Goal: Contribute content

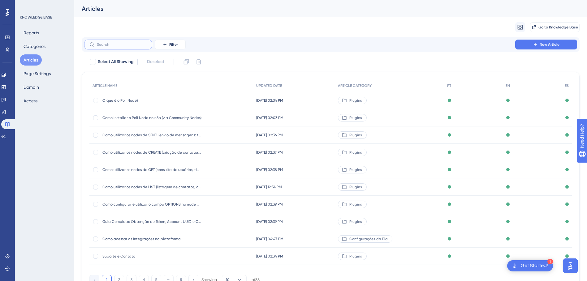
click at [121, 44] on input "text" at bounding box center [122, 44] width 50 height 4
paste input "Como gerenciar as Carteiras de contatos"
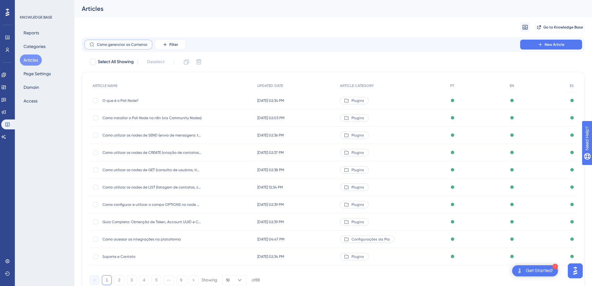
scroll to position [0, 20]
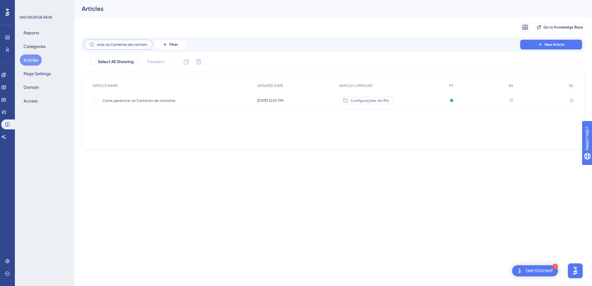
type input "Como gerenciar as Carteiras de contatos"
click at [161, 102] on span "Como gerenciar as Carteiras de contatos" at bounding box center [151, 100] width 99 height 5
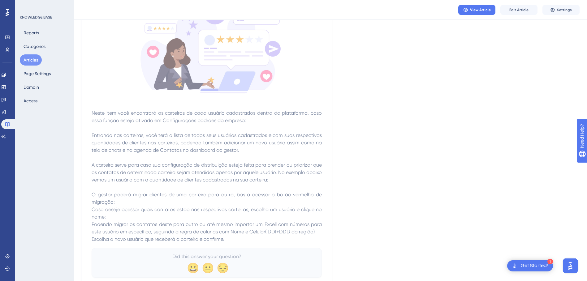
scroll to position [124, 0]
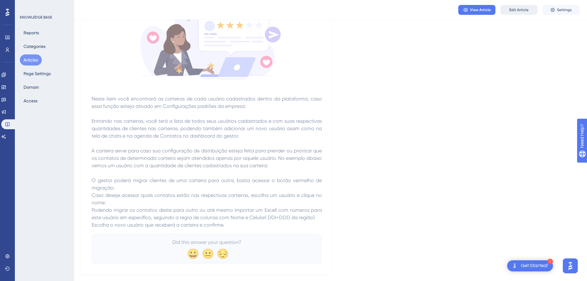
click at [317, 11] on span "Edit Article" at bounding box center [518, 9] width 19 height 5
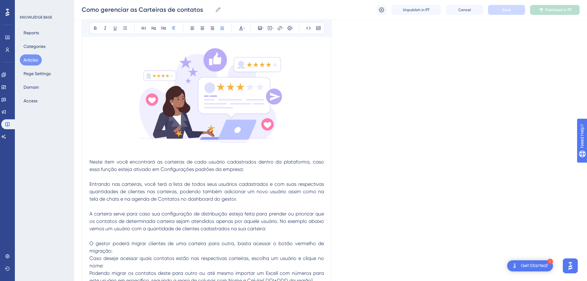
scroll to position [113, 0]
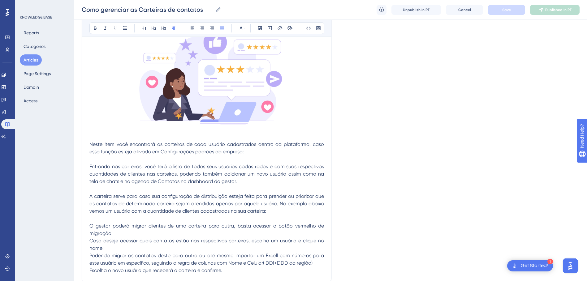
click at [247, 150] on p "Neste item você encontrará as carteiras de cada usuário cadastrados dentro da p…" at bounding box center [206, 148] width 235 height 15
click at [249, 153] on p "Neste item você encontrará as carteiras de cada usuário cadastrados dentro da p…" at bounding box center [206, 148] width 235 height 15
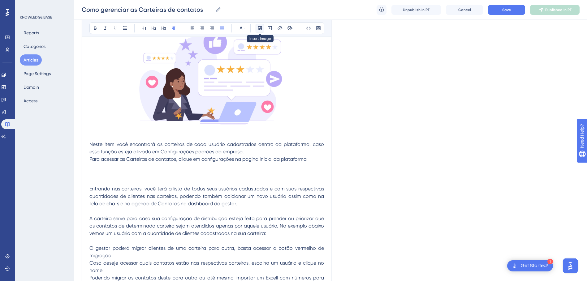
click at [259, 30] on icon at bounding box center [260, 28] width 4 height 4
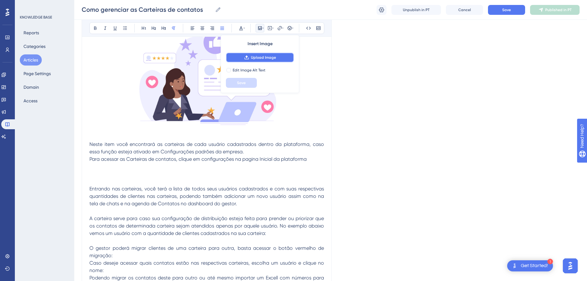
click at [258, 59] on span "Upload Image" at bounding box center [263, 57] width 25 height 5
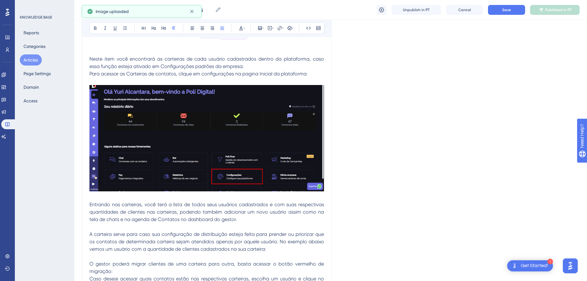
scroll to position [268, 0]
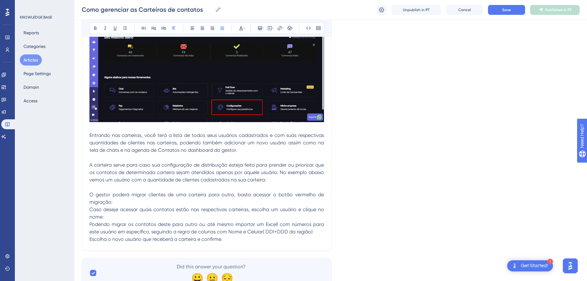
click at [317, 124] on div "Como gerenciar as Carteiras de contatos Bold Italic Underline Bullet Point Head…" at bounding box center [207, 26] width 250 height 449
click at [273, 129] on p at bounding box center [206, 127] width 235 height 7
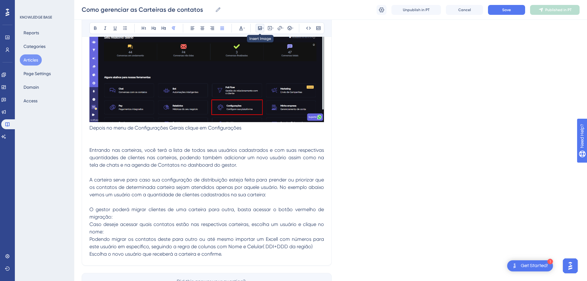
click at [262, 27] on icon at bounding box center [260, 28] width 4 height 4
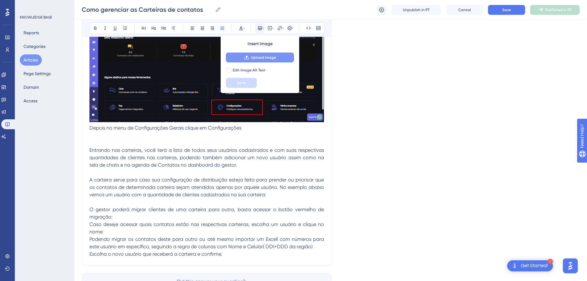
click at [269, 56] on span "Upload Image" at bounding box center [263, 57] width 25 height 5
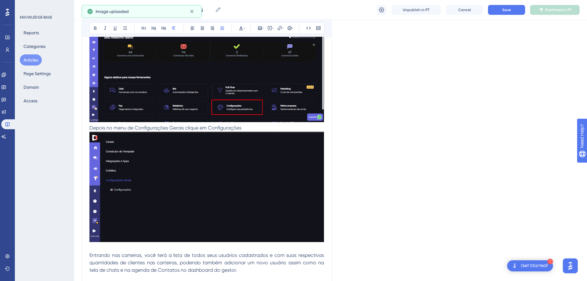
click at [266, 177] on img at bounding box center [206, 187] width 235 height 110
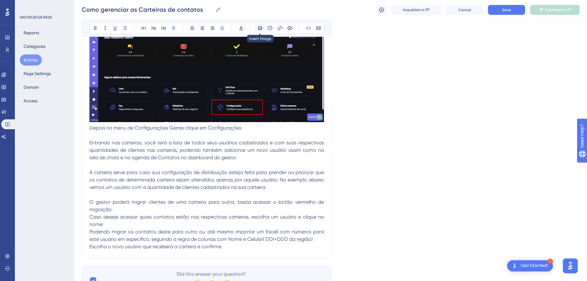
click at [257, 28] on icon at bounding box center [259, 28] width 5 height 5
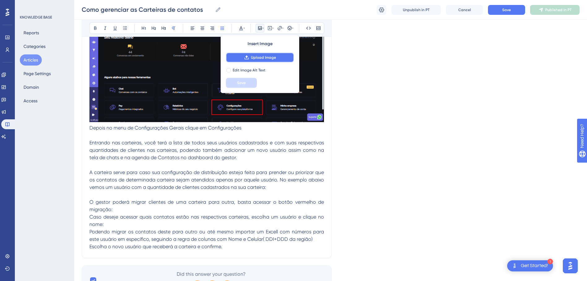
click at [255, 55] on span "Upload Image" at bounding box center [263, 57] width 25 height 5
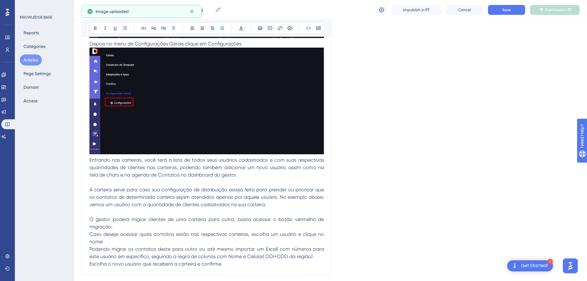
scroll to position [361, 0]
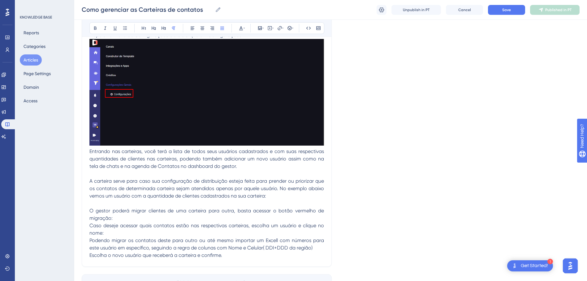
click at [103, 149] on span "Entrando nas carteiras, você terá a lista de todos seus usuários cadastrados e …" at bounding box center [207, 159] width 236 height 21
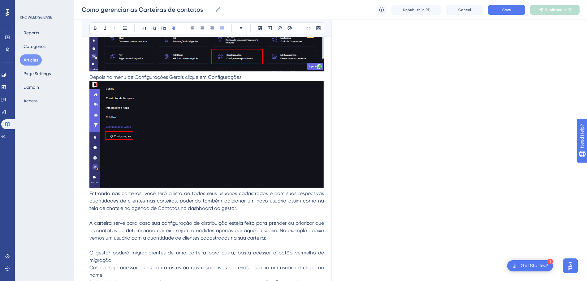
scroll to position [330, 0]
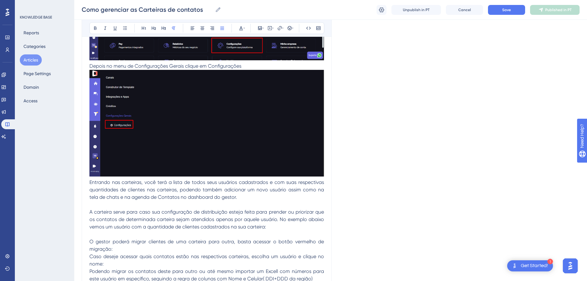
click at [317, 175] on div "Como gerenciar as Carteiras de contatos Bold Italic Underline Bullet Point Head…" at bounding box center [207, 19] width 250 height 558
drag, startPoint x: 325, startPoint y: 175, endPoint x: 316, endPoint y: 179, distance: 10.3
click at [316, 178] on div at bounding box center [206, 124] width 235 height 109
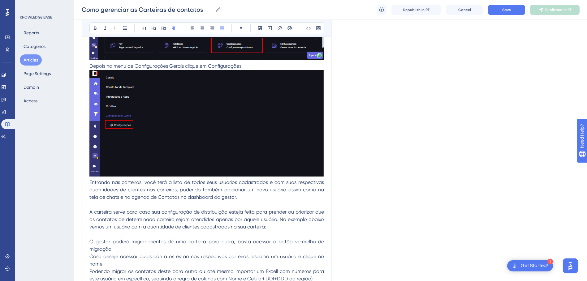
click at [317, 176] on div "Como gerenciar as Carteiras de contatos Bold Italic Underline Bullet Point Head…" at bounding box center [207, 19] width 250 height 558
click at [90, 178] on span "Entrando nas carteiras, você terá a lista de todos seus usuários cadastrados e …" at bounding box center [207, 190] width 236 height 21
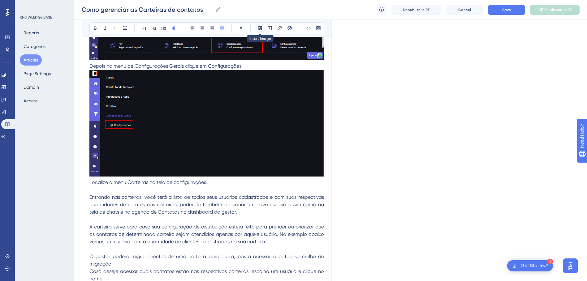
click at [258, 28] on icon at bounding box center [260, 28] width 4 height 4
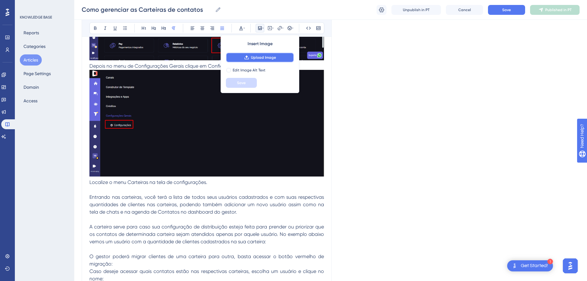
click at [251, 54] on button "Upload Image" at bounding box center [260, 58] width 68 height 10
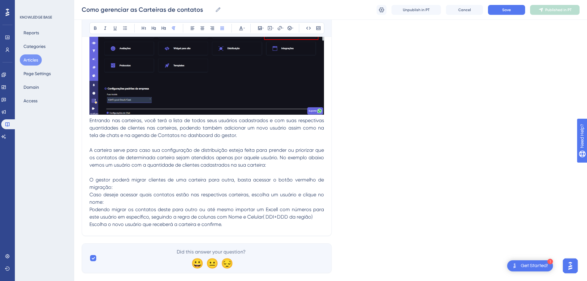
scroll to position [521, 5]
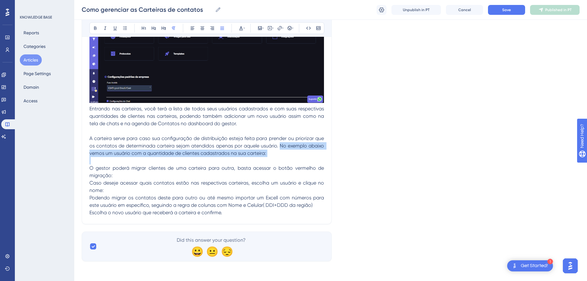
drag, startPoint x: 275, startPoint y: 146, endPoint x: 306, endPoint y: 158, distance: 33.6
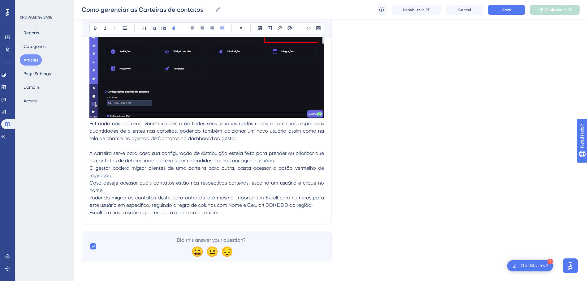
scroll to position [513, 5]
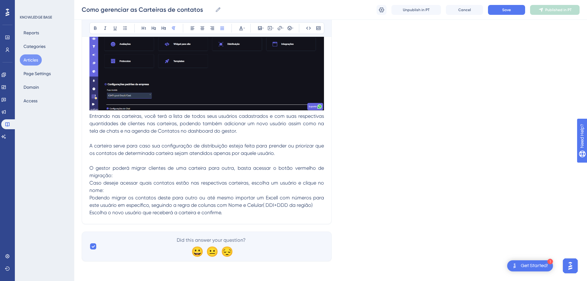
click at [121, 176] on p "O gestor poderá migrar clientes de uma carteira para outra, basta acessar o bot…" at bounding box center [206, 172] width 235 height 15
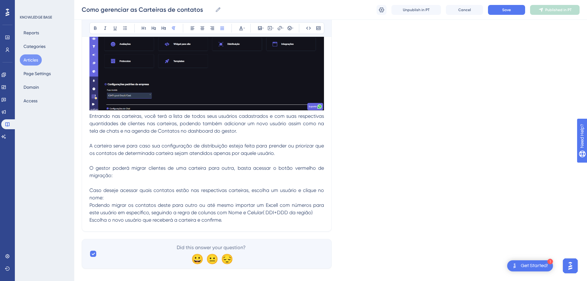
scroll to position [521, 5]
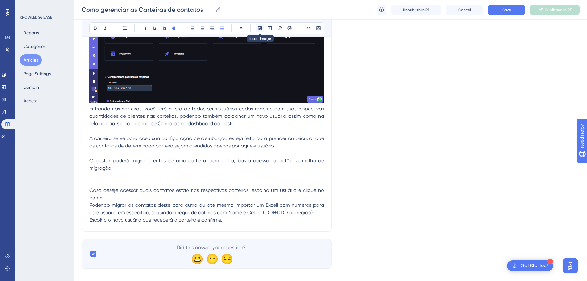
click at [257, 28] on icon at bounding box center [259, 28] width 5 height 5
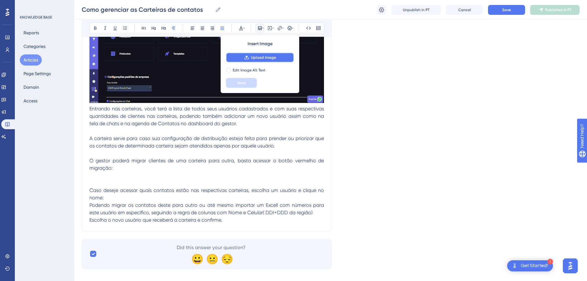
click at [260, 59] on span "Upload Image" at bounding box center [263, 57] width 25 height 5
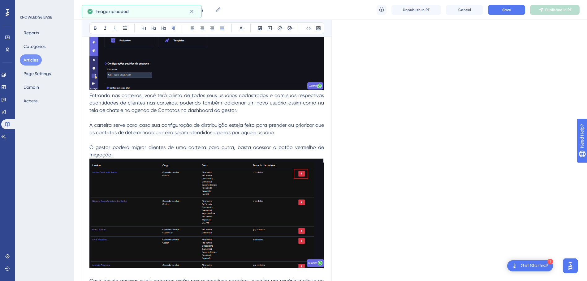
scroll to position [614, 5]
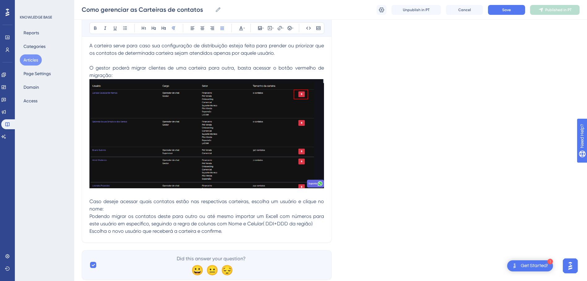
drag, startPoint x: 111, startPoint y: 210, endPoint x: 115, endPoint y: 210, distance: 4.3
click at [111, 178] on p "Caso deseje acessar quais contatos estão nas respectivas carteiras, escolha um …" at bounding box center [206, 205] width 235 height 15
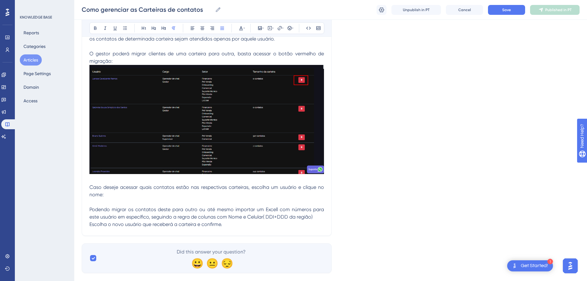
scroll to position [640, 5]
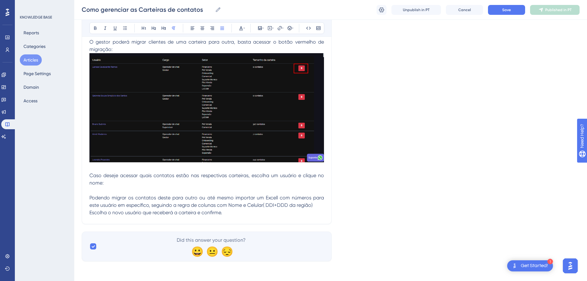
click at [109, 178] on p "Caso deseje acessar quais contatos estão nas respectivas carteiras, escolha um …" at bounding box center [206, 179] width 235 height 15
click at [317, 8] on span "Save" at bounding box center [506, 9] width 9 height 5
drag, startPoint x: 221, startPoint y: 213, endPoint x: 225, endPoint y: 213, distance: 4.4
click at [221, 178] on p "Escolha o novo usuário que receberá a carteira e confirme." at bounding box center [206, 212] width 235 height 7
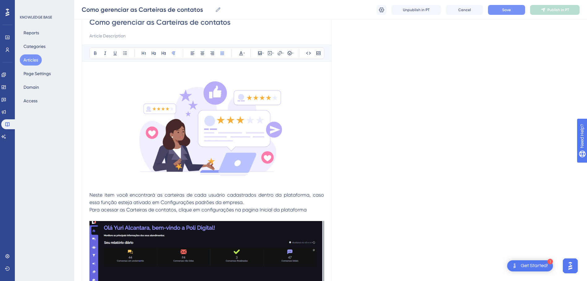
scroll to position [93, 5]
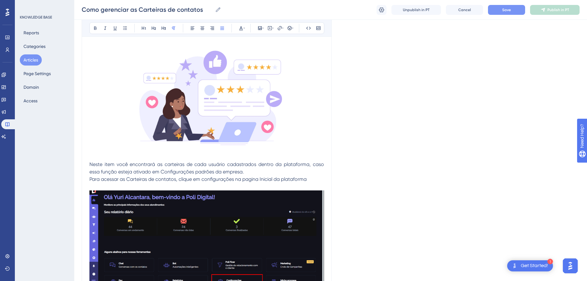
click at [219, 106] on img at bounding box center [206, 99] width 235 height 120
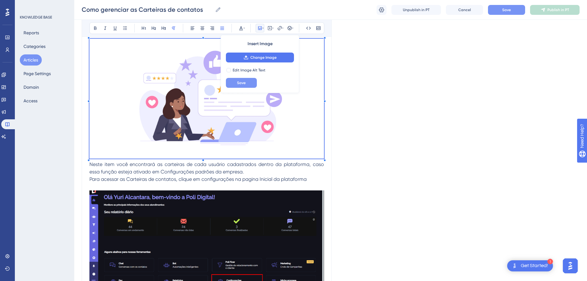
click at [240, 81] on span "Save" at bounding box center [241, 82] width 9 height 5
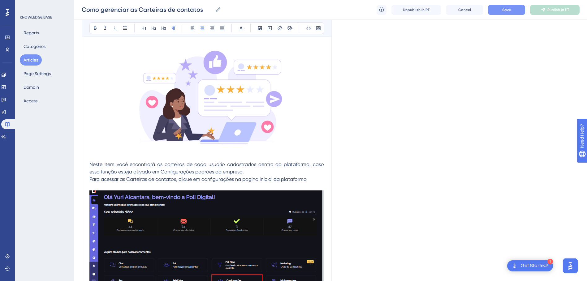
drag, startPoint x: 205, startPoint y: 87, endPoint x: 194, endPoint y: 83, distance: 12.1
click at [194, 83] on img at bounding box center [206, 99] width 235 height 120
click at [230, 172] on p "Neste item você encontrará as carteiras de cada usuário cadastrados dentro da p…" at bounding box center [206, 172] width 235 height 22
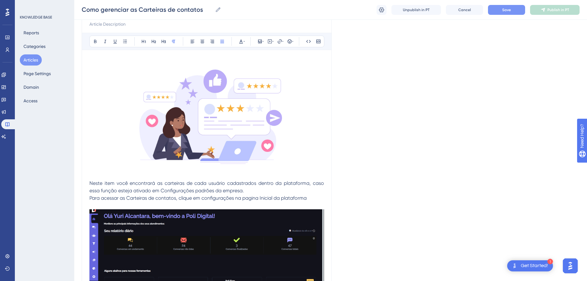
scroll to position [62, 5]
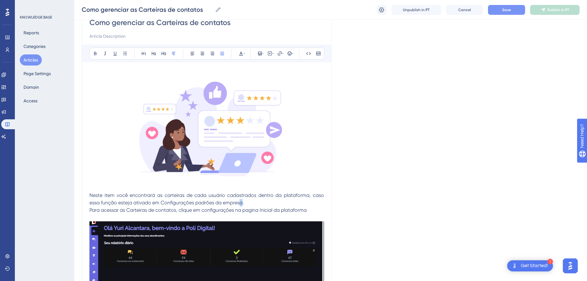
drag, startPoint x: 227, startPoint y: 203, endPoint x: 223, endPoint y: 203, distance: 4.0
click at [223, 178] on span "Neste item você encontrará as carteiras de cada usuário cadastrados dentro da p…" at bounding box center [207, 199] width 236 height 13
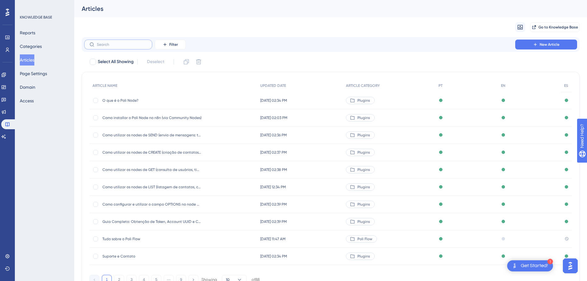
click at [121, 46] on input "text" at bounding box center [122, 44] width 50 height 4
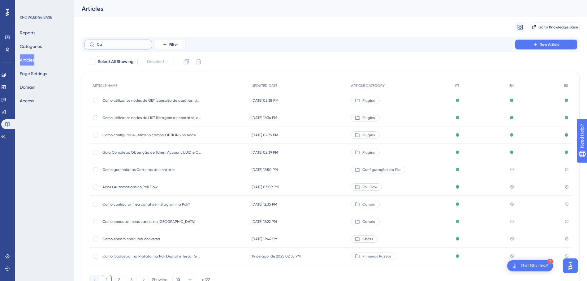
type input "C"
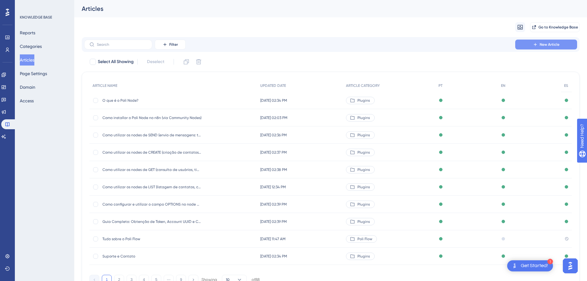
click at [543, 43] on span "New Article" at bounding box center [550, 44] width 20 height 5
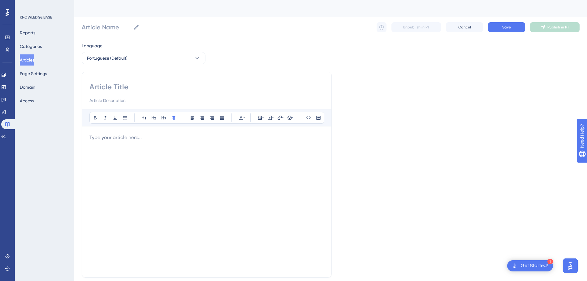
click at [141, 86] on input at bounding box center [206, 87] width 235 height 10
type input "Como a"
type input "Como Ativar"
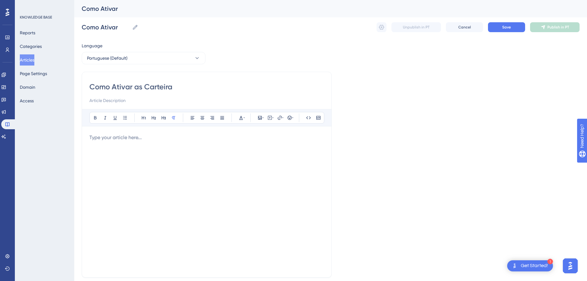
type input "Como Ativar as Carteiras"
type input "Como Ativar as Carteira"
type input "Como Ativar a"
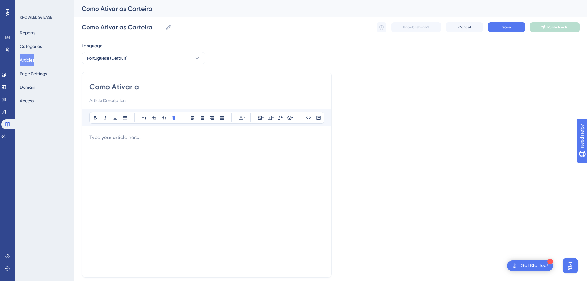
type input "Como Ativar a"
type input "Como Ativar a Carteira de Usuario"
type input "Como Ativar a Carteira de Usuário"
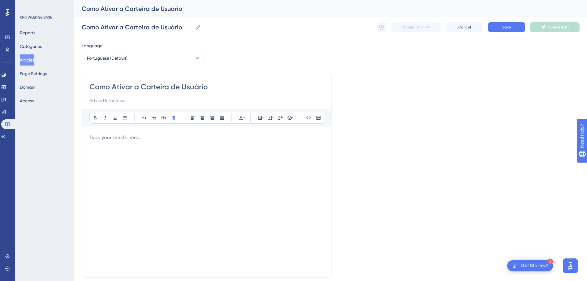
type input "Como Ativar a Carteira de Usuário"
drag, startPoint x: 159, startPoint y: 133, endPoint x: 159, endPoint y: 137, distance: 4.7
click at [159, 135] on div "Bold Italic Underline Bullet Point Heading 1 Heading 2 Heading 3 Normal Align L…" at bounding box center [206, 189] width 235 height 161
click at [159, 140] on p at bounding box center [206, 137] width 235 height 7
click at [260, 116] on icon at bounding box center [260, 118] width 4 height 4
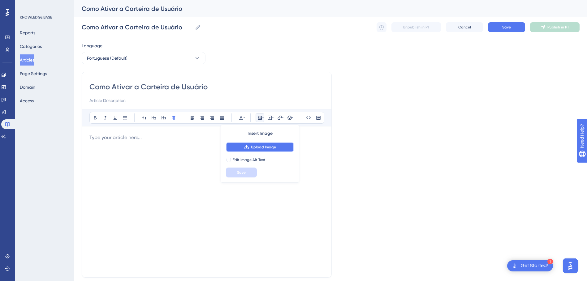
click at [264, 148] on span "Upload Image" at bounding box center [263, 147] width 25 height 5
click at [254, 145] on button "Upload Image" at bounding box center [260, 147] width 68 height 10
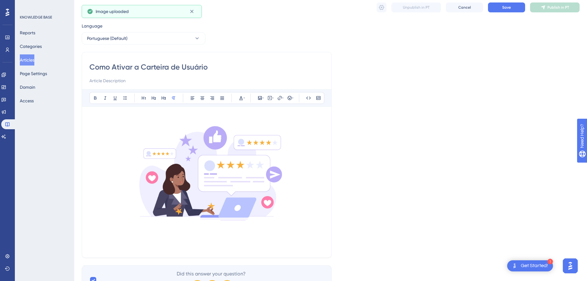
scroll to position [51, 0]
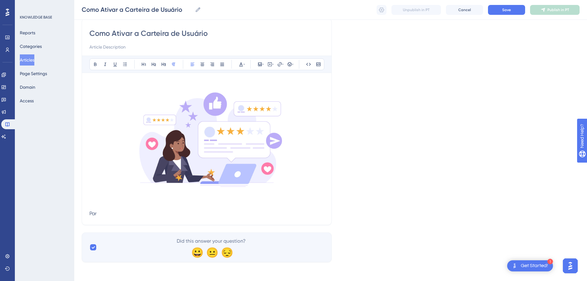
click at [121, 215] on p "Par" at bounding box center [206, 213] width 235 height 7
click at [121, 214] on p "Par" at bounding box center [206, 213] width 235 height 7
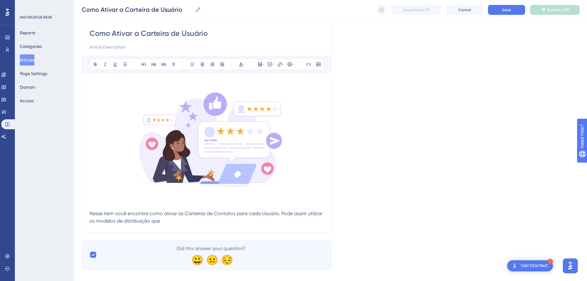
click at [179, 223] on p "Nesse item você encontra como ativar as Carteiras de Contatos para cada Usuário…" at bounding box center [206, 217] width 235 height 15
click at [283, 64] on icon at bounding box center [282, 64] width 1 height 5
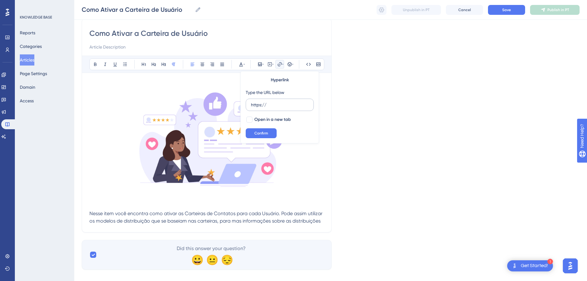
click at [274, 106] on input "https://" at bounding box center [280, 105] width 58 height 7
click at [324, 222] on span "Nesse item você encontra como ativar as Carteiras de Contatos para cada Usuário…" at bounding box center [206, 217] width 234 height 13
drag, startPoint x: 324, startPoint y: 222, endPoint x: 312, endPoint y: 223, distance: 11.9
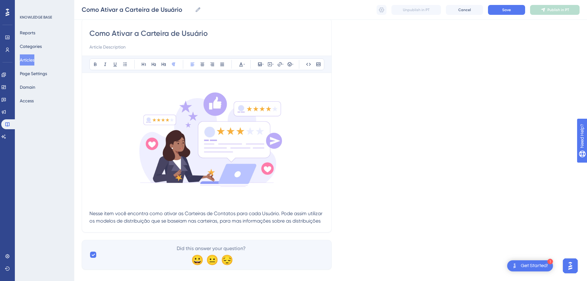
click at [312, 223] on span "Nesse item você encontra como ativar as Carteiras de Contatos para cada Usuário…" at bounding box center [206, 217] width 234 height 13
click at [325, 223] on div "Como Ativar a Carteira de Usuário Bold Italic Underline Bullet Point Heading 1 …" at bounding box center [207, 125] width 250 height 214
click at [322, 222] on span "Nesse item você encontra como ativar as Carteiras de Contatos para cada Usuário…" at bounding box center [206, 217] width 234 height 13
drag, startPoint x: 135, startPoint y: 228, endPoint x: 104, endPoint y: 227, distance: 31.0
click at [104, 227] on p "Nesse item você encontra como ativar as Carteiras de Contatos para cada Usuário…" at bounding box center [206, 221] width 235 height 22
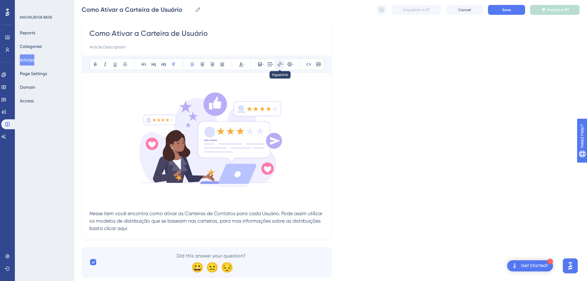
click at [279, 65] on icon at bounding box center [279, 64] width 5 height 5
drag, startPoint x: 271, startPoint y: 105, endPoint x: 247, endPoint y: 106, distance: 24.8
click at [247, 106] on label "https://" at bounding box center [280, 105] width 68 height 12
click at [251, 106] on input "https://" at bounding box center [280, 105] width 58 height 7
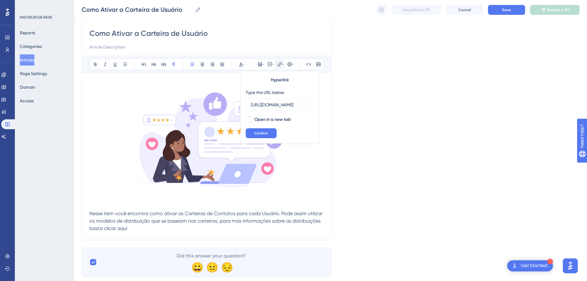
scroll to position [0, 112]
type input "[URL][DOMAIN_NAME]"
click at [249, 121] on div at bounding box center [249, 120] width 6 height 6
checkbox input "true"
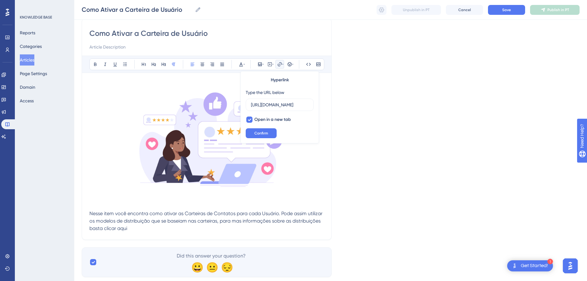
drag, startPoint x: 132, startPoint y: 230, endPoint x: 105, endPoint y: 229, distance: 27.3
click at [105, 229] on p "Nesse item você encontra como ativar as Carteiras de Contatos para cada Usuário…" at bounding box center [206, 221] width 235 height 22
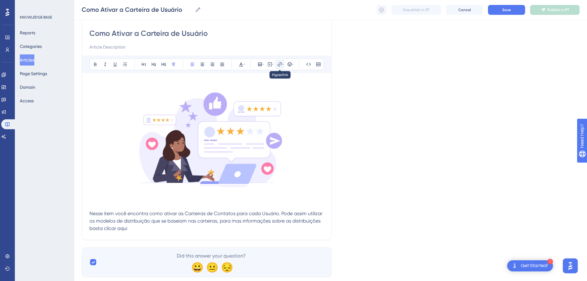
click at [279, 63] on icon at bounding box center [280, 64] width 4 height 4
drag, startPoint x: 272, startPoint y: 101, endPoint x: 244, endPoint y: 106, distance: 28.5
click at [244, 106] on div "Hyperlink Type the URL below https:// Open in a new tab Confirm" at bounding box center [279, 107] width 79 height 72
click at [270, 106] on input "https://" at bounding box center [280, 105] width 58 height 7
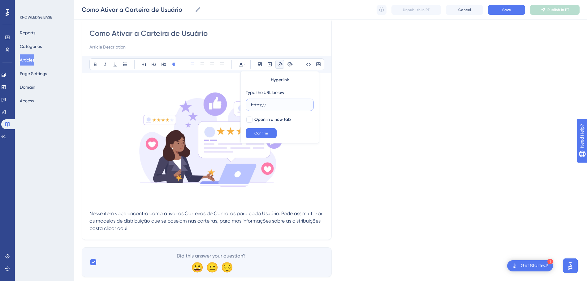
click at [271, 106] on input "https://" at bounding box center [280, 105] width 58 height 7
paste input "[DOMAIN_NAME]/pt/articles/14915-como-funciona-a-distribuicao-de-chats"
type input "[URL][DOMAIN_NAME]"
click at [249, 119] on div at bounding box center [249, 120] width 6 height 6
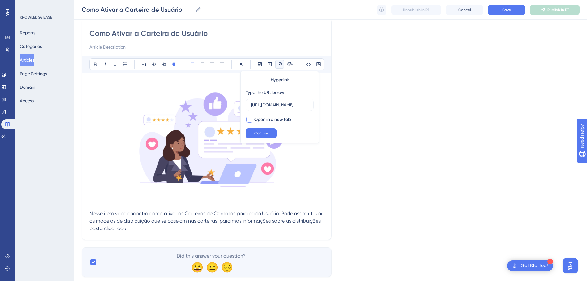
checkbox input "true"
click at [263, 133] on span "Confirm" at bounding box center [261, 133] width 14 height 5
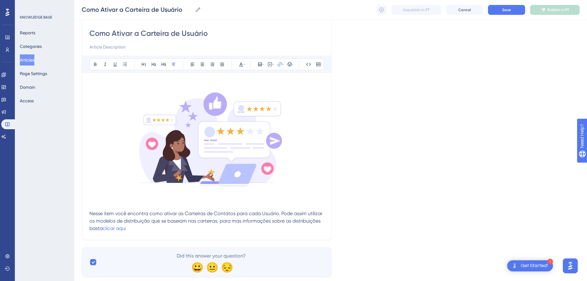
click at [146, 229] on p "Nesse item você encontra como ativar as Carteiras de Contatos para cada Usuário…" at bounding box center [206, 221] width 235 height 22
click at [129, 229] on p "Nesse item você encontra como ativar as Carteiras de Contatos para cada Usuário…" at bounding box center [206, 221] width 235 height 22
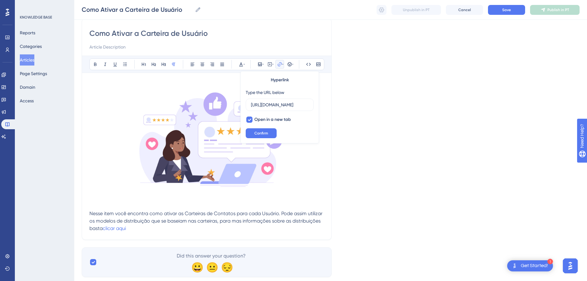
scroll to position [0, 112]
click at [131, 229] on p "Nesse item você encontra como ativar as Carteiras de Contatos para cada Usuário…" at bounding box center [206, 221] width 235 height 22
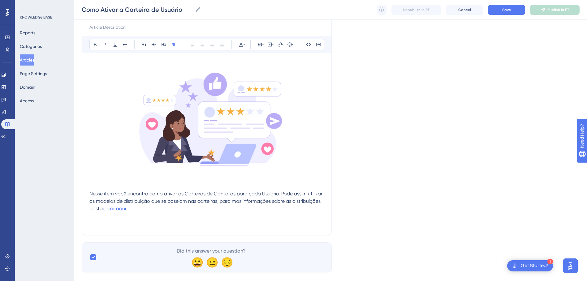
scroll to position [82, 0]
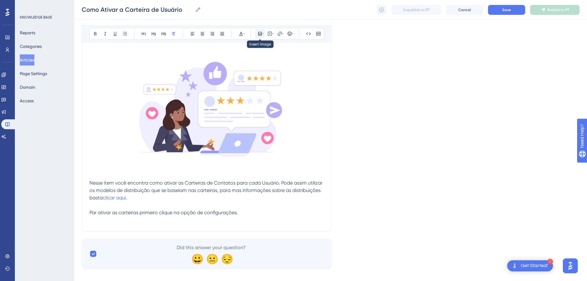
click at [259, 34] on icon at bounding box center [259, 33] width 5 height 5
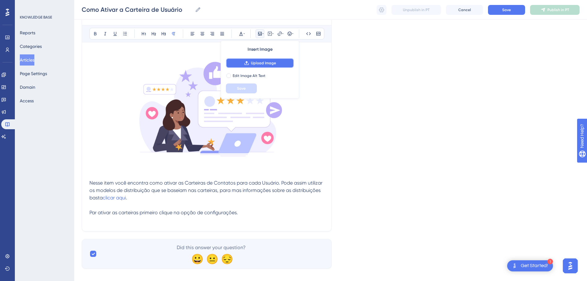
click at [263, 62] on span "Upload Image" at bounding box center [263, 63] width 25 height 5
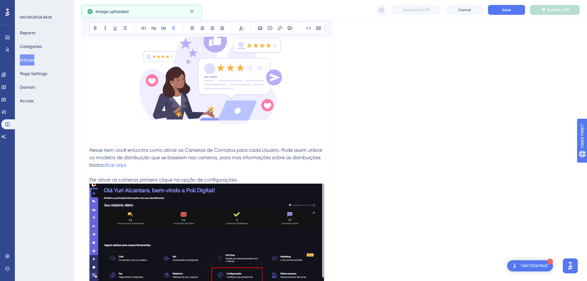
scroll to position [182, 0]
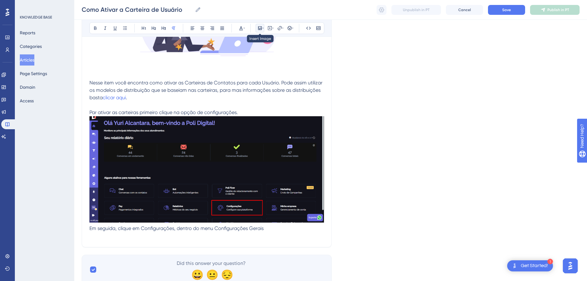
click at [259, 28] on icon at bounding box center [259, 28] width 5 height 5
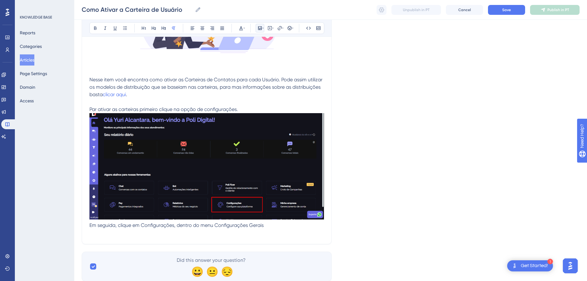
scroll to position [205, 0]
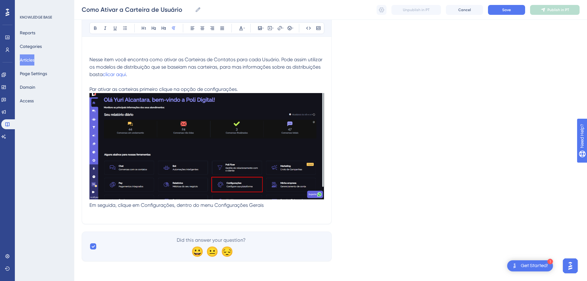
click at [209, 215] on p at bounding box center [206, 212] width 235 height 7
click at [261, 28] on icon at bounding box center [260, 28] width 4 height 4
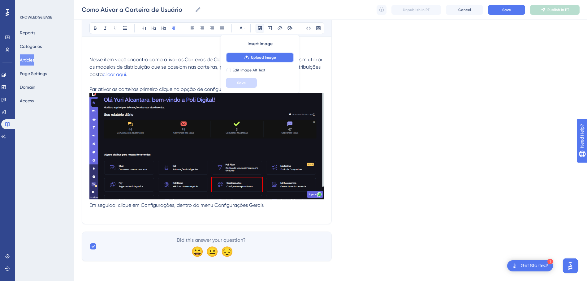
click at [249, 58] on icon at bounding box center [246, 57] width 4 height 4
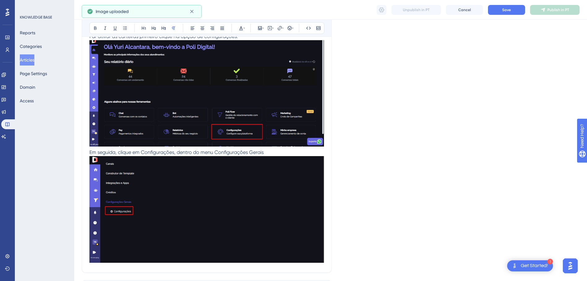
scroll to position [276, 0]
